Goal: Task Accomplishment & Management: Use online tool/utility

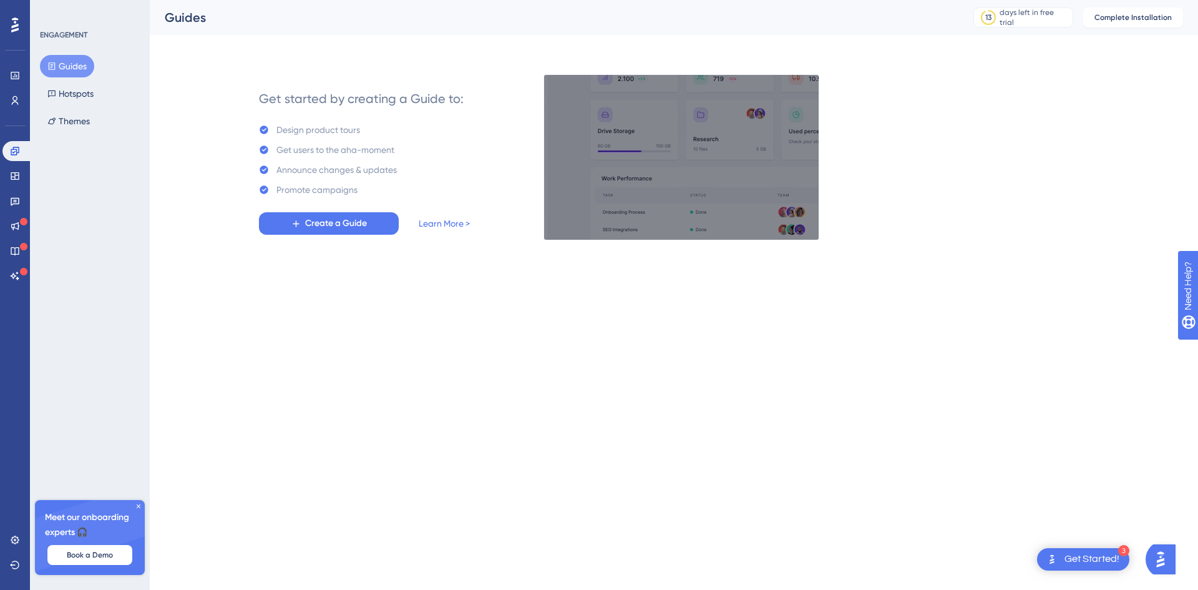
click at [1089, 555] on div "Get Started!" at bounding box center [1092, 559] width 55 height 14
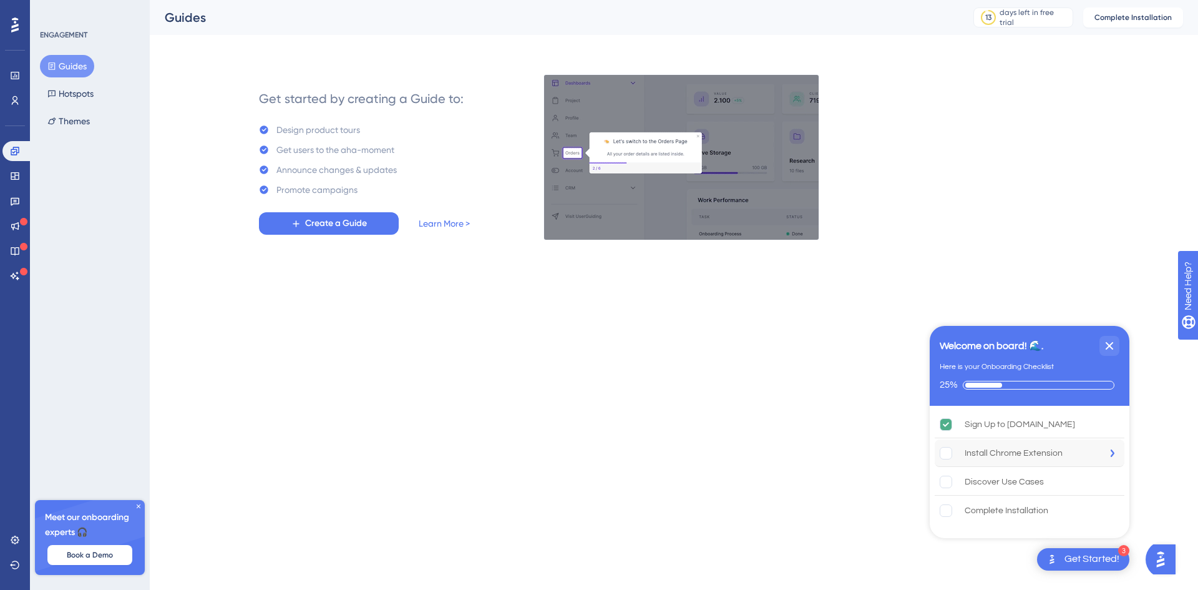
click at [1041, 456] on div "Install Chrome Extension" at bounding box center [1014, 453] width 98 height 15
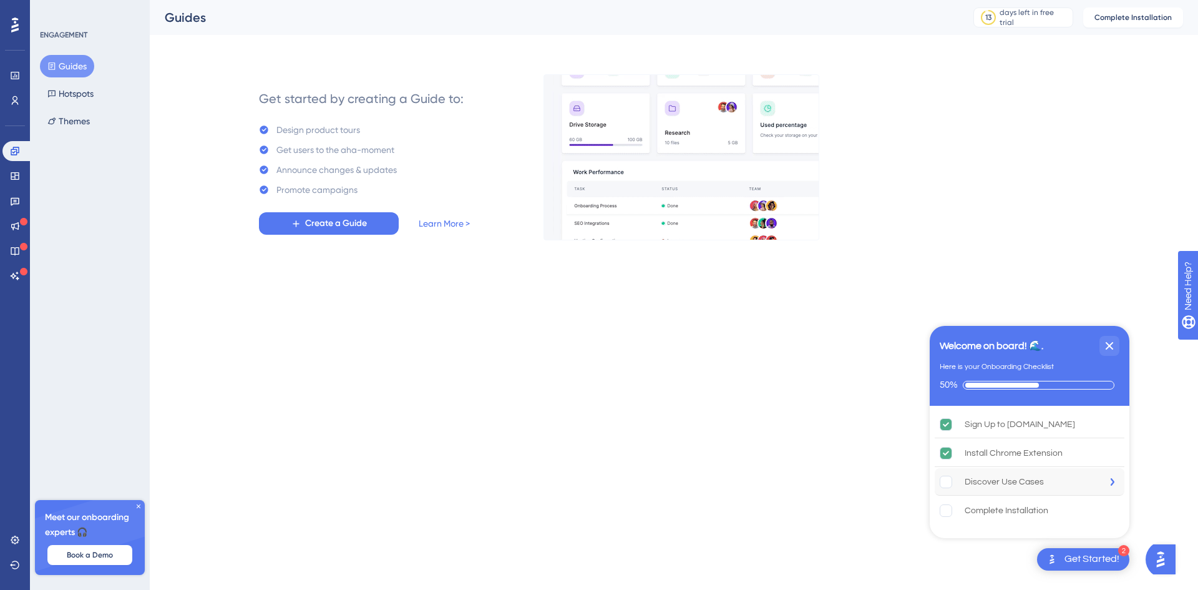
click at [962, 485] on div "Discover Use Cases  is incomplete." at bounding box center [952, 481] width 25 height 12
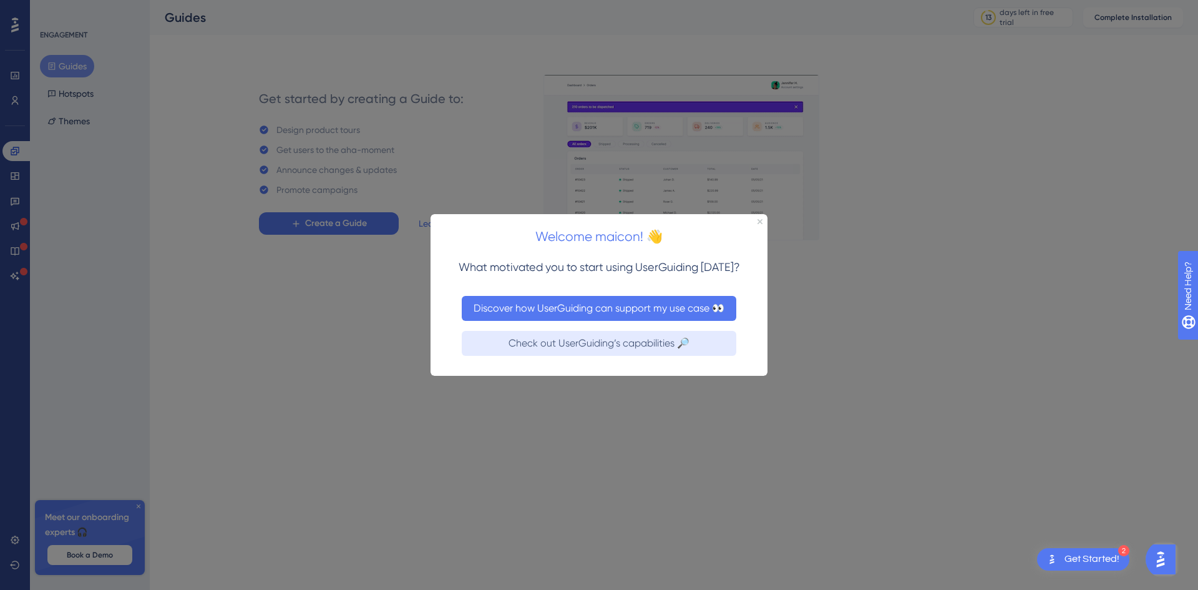
click at [677, 309] on button "Discover how UserGuiding can support my use case 👀" at bounding box center [599, 307] width 275 height 25
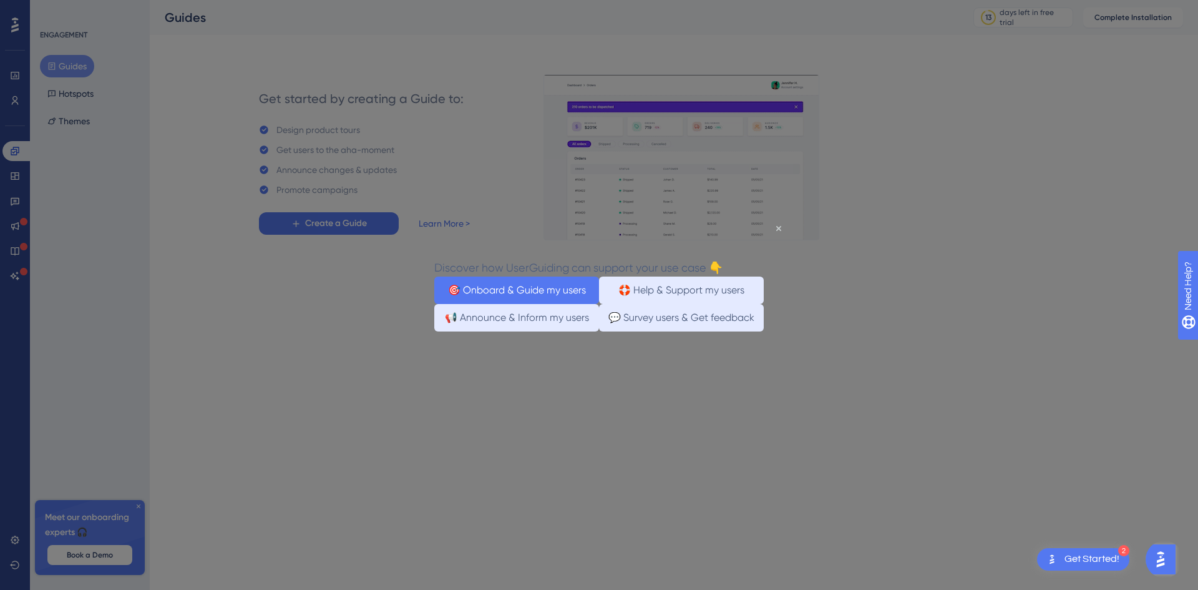
click at [537, 296] on button "🎯 Onboard & Guide my users" at bounding box center [516, 289] width 165 height 27
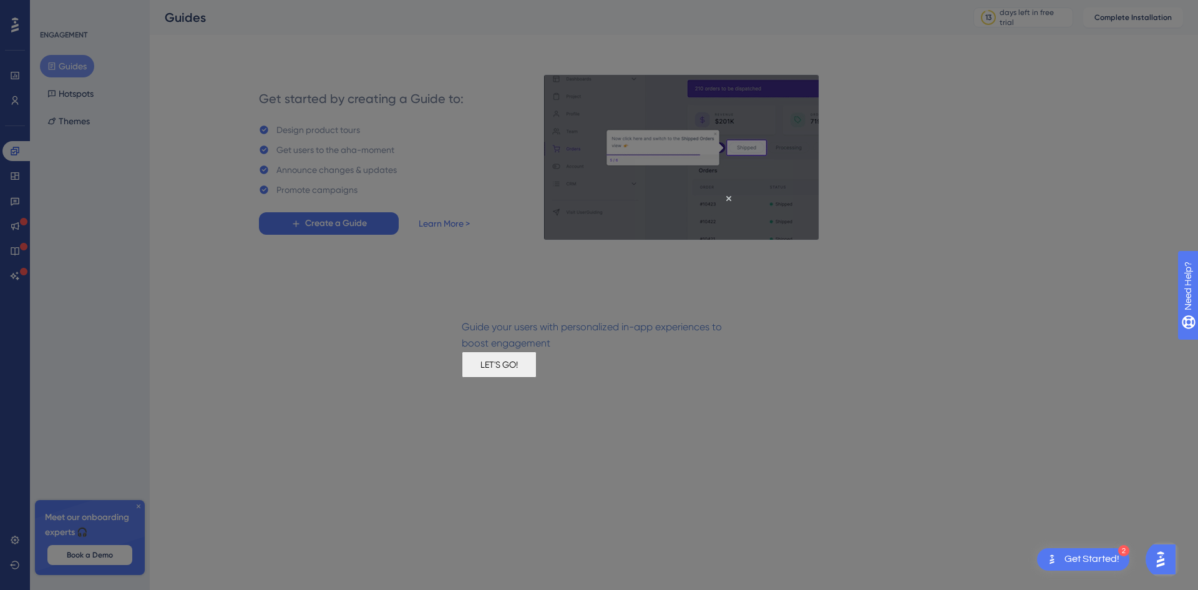
click at [537, 376] on button "LET'S GO!" at bounding box center [499, 364] width 75 height 26
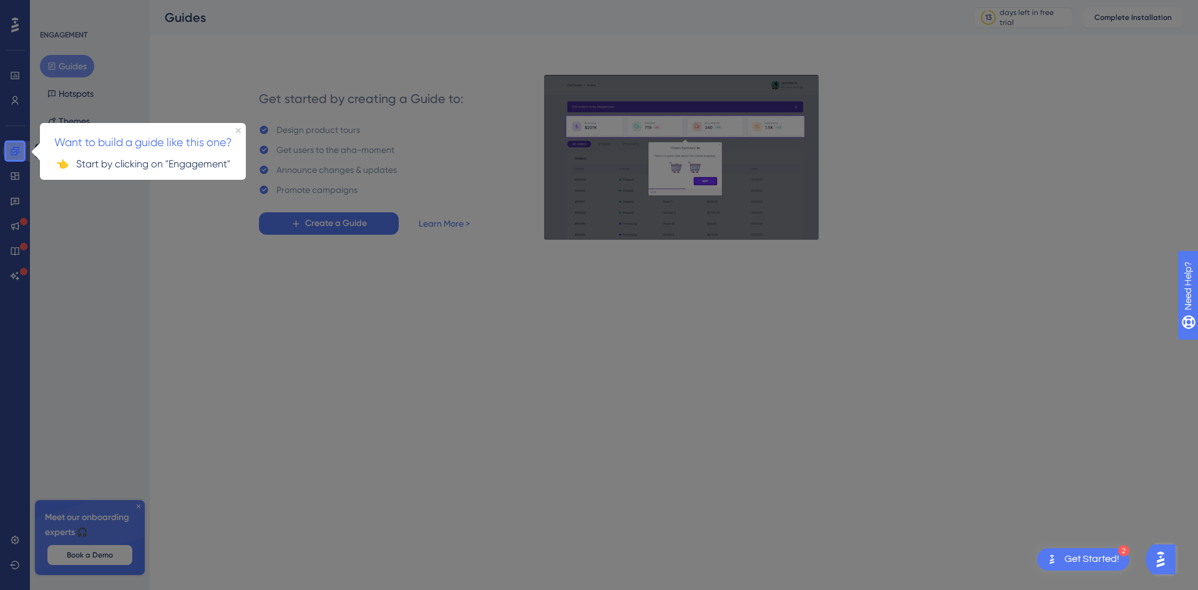
click at [10, 153] on icon at bounding box center [15, 151] width 10 height 10
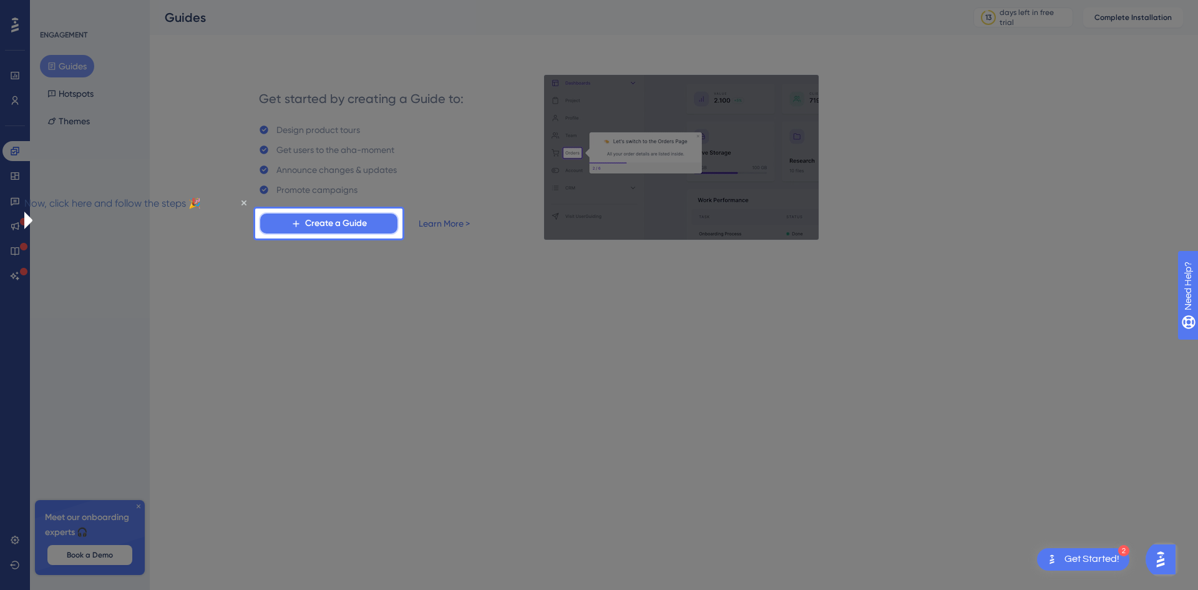
click at [342, 217] on span "Create a Guide" at bounding box center [336, 223] width 62 height 15
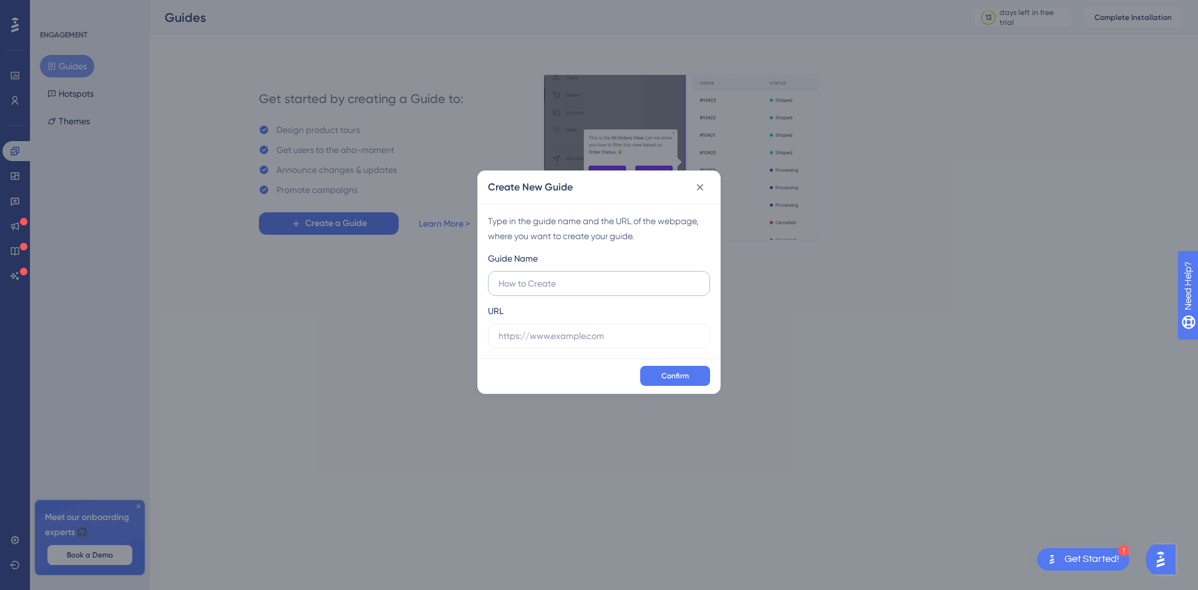
click at [627, 286] on input "text" at bounding box center [599, 283] width 201 height 14
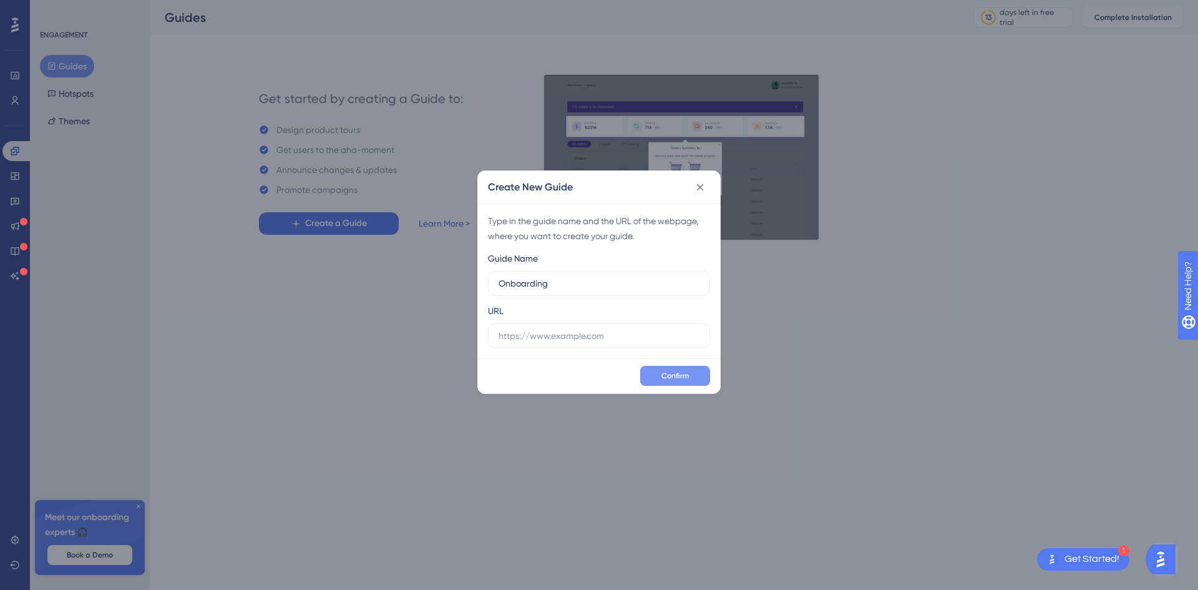
type input "Onboarding"
click at [661, 381] on button "Confirm" at bounding box center [675, 376] width 70 height 20
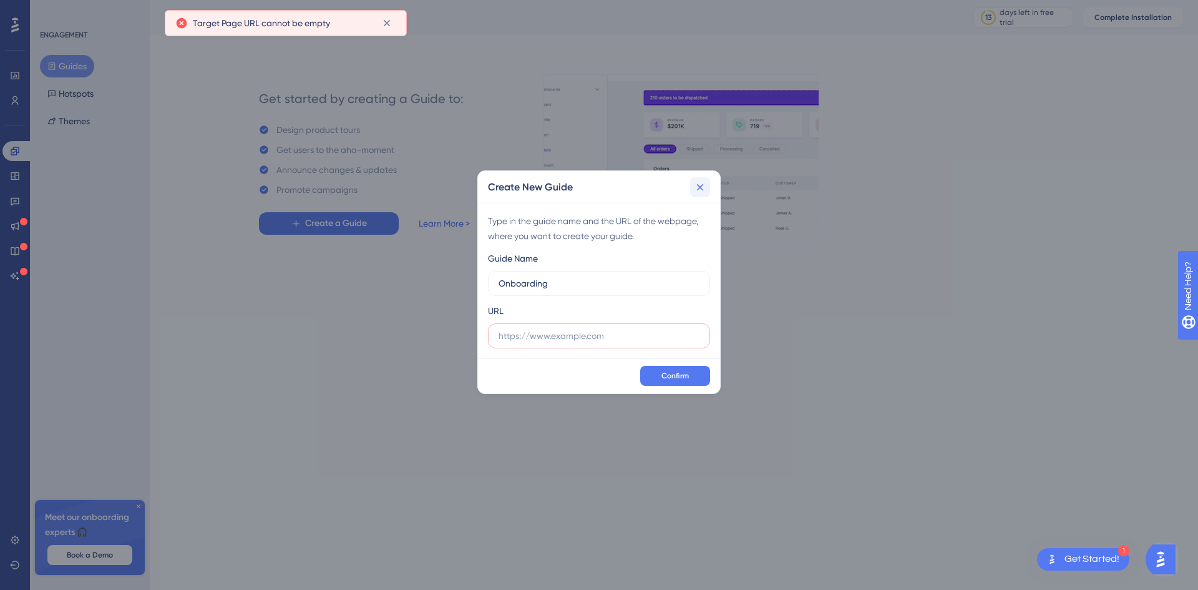
click at [708, 188] on button at bounding box center [700, 187] width 20 height 20
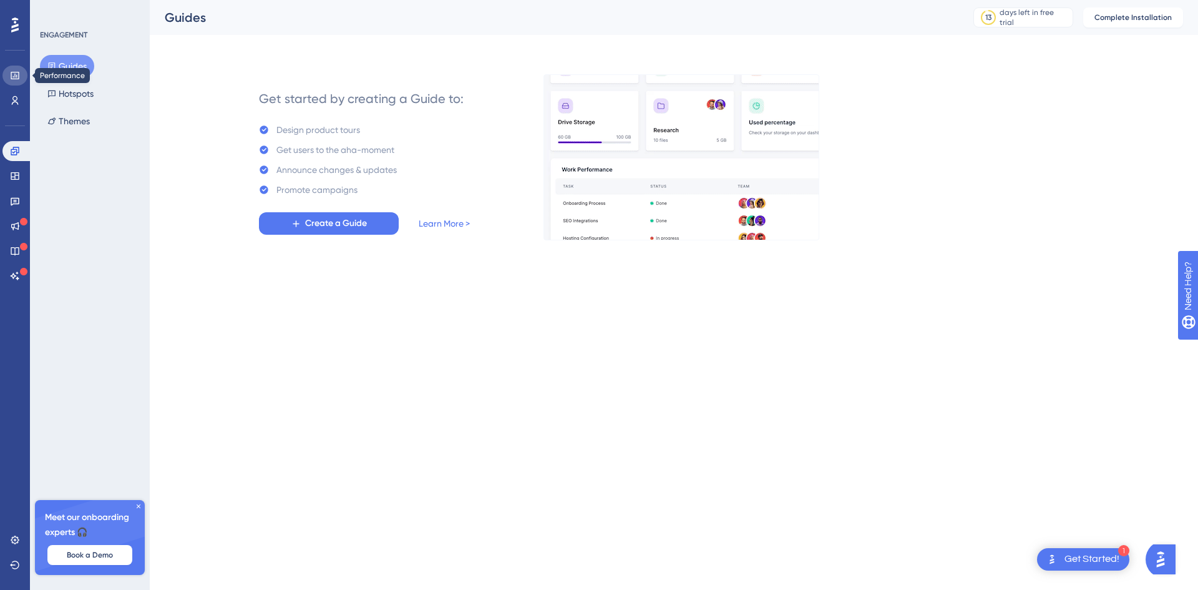
click at [14, 68] on link at bounding box center [14, 76] width 25 height 20
